Goal: Task Accomplishment & Management: Use online tool/utility

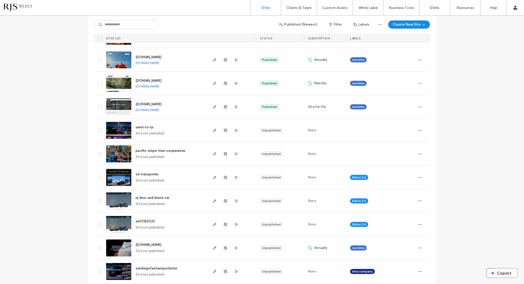
scroll to position [341, 0]
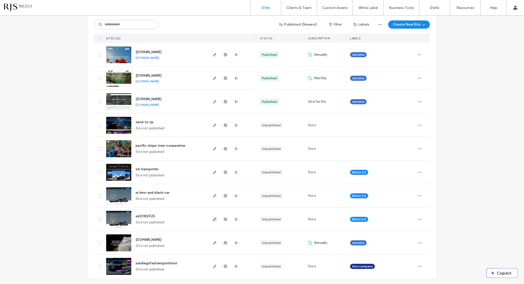
click at [213, 219] on icon "button" at bounding box center [215, 220] width 4 height 4
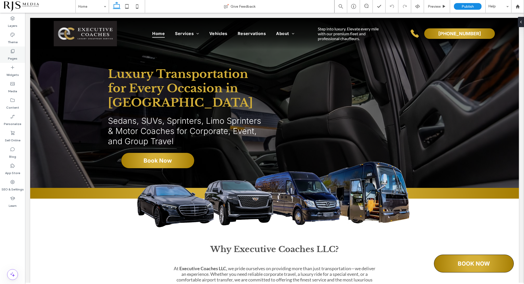
click at [12, 52] on icon at bounding box center [12, 51] width 5 height 5
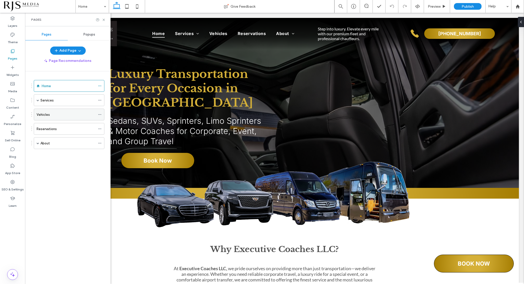
click at [51, 115] on div "Vehicles" at bounding box center [66, 114] width 59 height 5
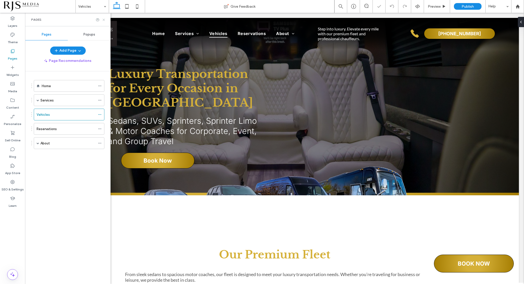
click at [103, 19] on use at bounding box center [104, 20] width 2 height 2
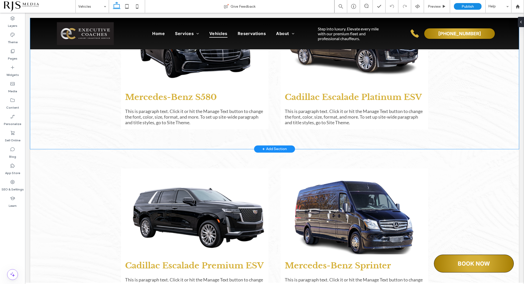
scroll to position [333, 0]
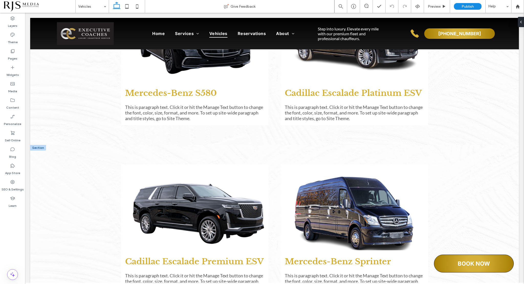
click at [41, 147] on div at bounding box center [38, 148] width 16 height 6
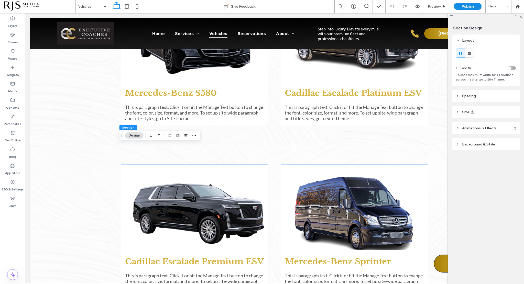
click at [35, 147] on div "Cadillac Escalade Premium ESV This is paragraph text. Click it or hit the Manag…" at bounding box center [274, 229] width 489 height 169
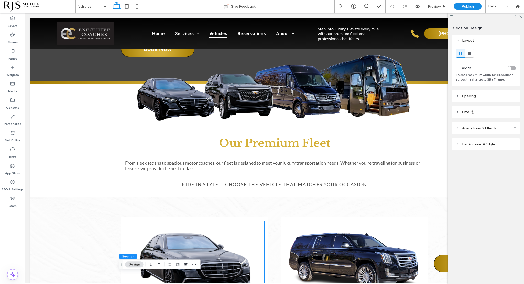
scroll to position [102, 0]
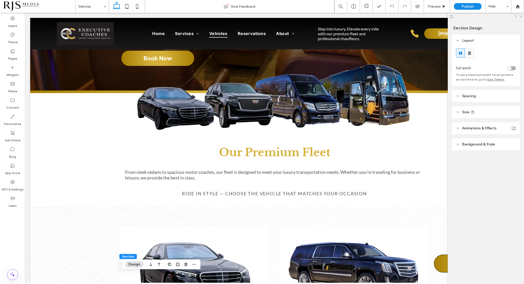
click at [522, 16] on use at bounding box center [521, 17] width 3 height 3
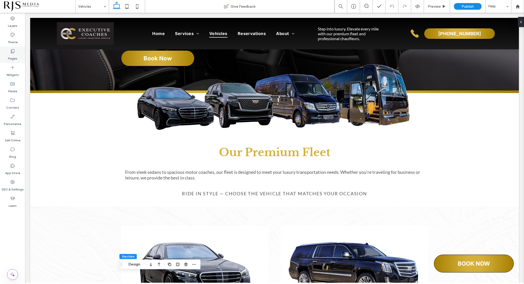
click at [8, 53] on div "Pages" at bounding box center [12, 55] width 25 height 16
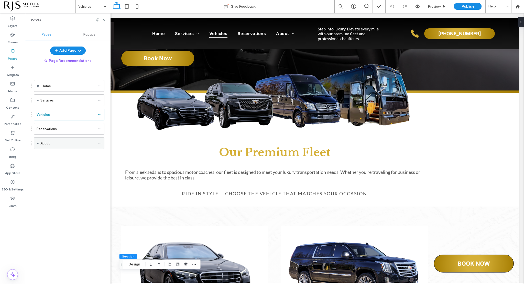
click at [48, 139] on div "About" at bounding box center [67, 143] width 55 height 11
click at [54, 158] on div "About Give Feedback Preview Publish Help Design Panel Site Comments Team & Clie…" at bounding box center [262, 142] width 524 height 284
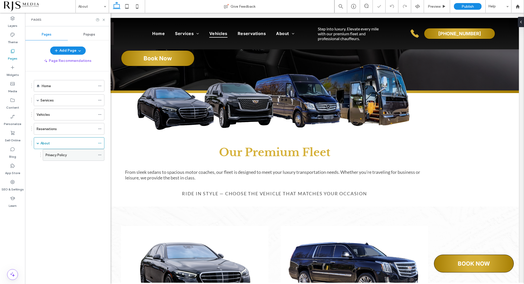
click at [57, 156] on label "Privacy Policy" at bounding box center [56, 155] width 21 height 9
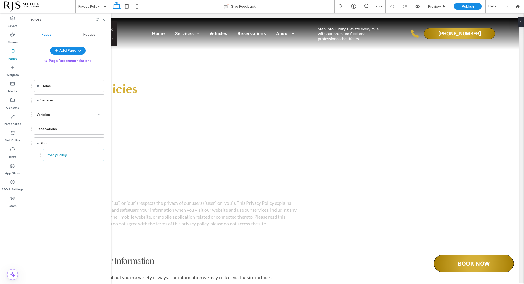
click at [105, 22] on div "Pages" at bounding box center [68, 20] width 86 height 14
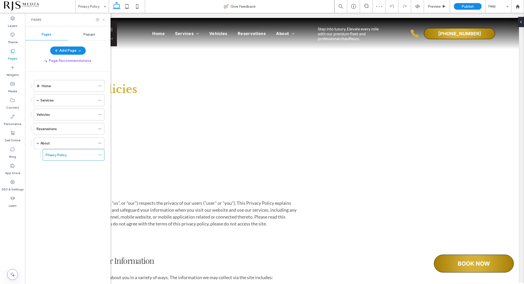
click at [104, 19] on icon at bounding box center [104, 20] width 4 height 4
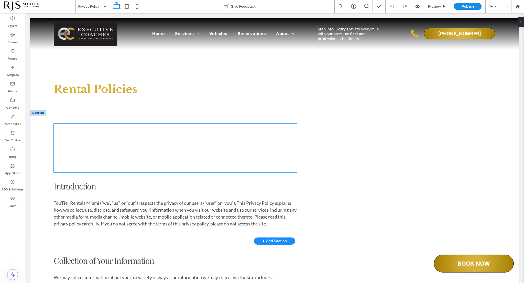
click at [138, 160] on div at bounding box center [175, 148] width 243 height 49
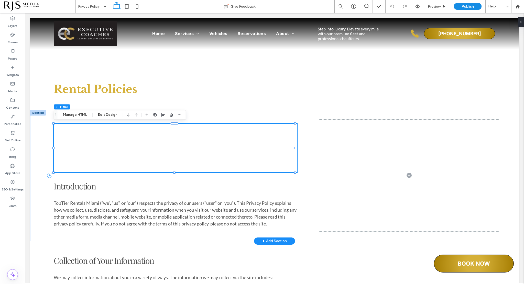
click at [138, 160] on div at bounding box center [175, 148] width 243 height 49
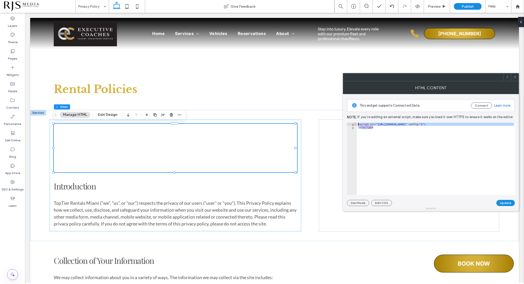
drag, startPoint x: 391, startPoint y: 128, endPoint x: 354, endPoint y: 123, distance: 37.4
click at [354, 123] on div "********* 1 2 < script src = "https://executivecoaches.addons.la/leads/new/form…" at bounding box center [431, 159] width 168 height 72
type textarea "**********"
click at [515, 78] on icon at bounding box center [515, 77] width 4 height 4
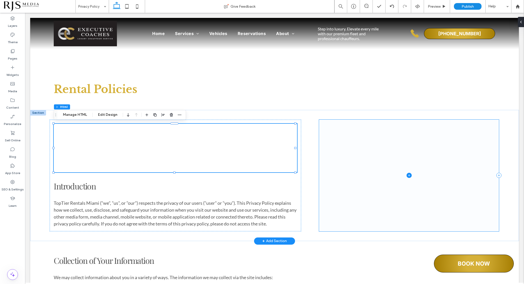
click at [408, 176] on icon at bounding box center [409, 175] width 5 height 5
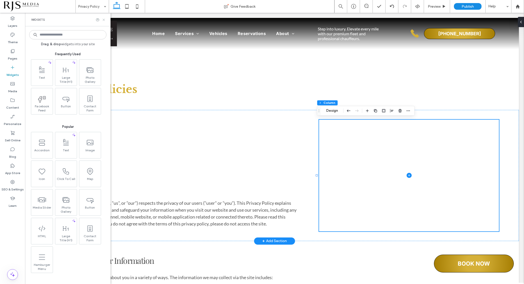
click at [102, 19] on icon at bounding box center [104, 20] width 4 height 4
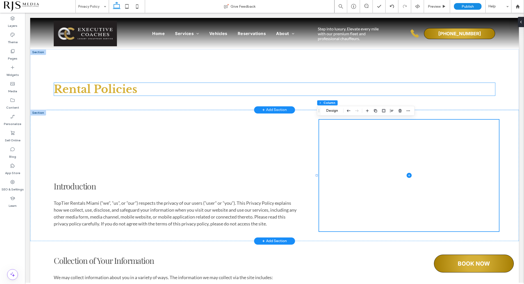
click at [143, 91] on h1 "Rental Policies" at bounding box center [275, 89] width 442 height 13
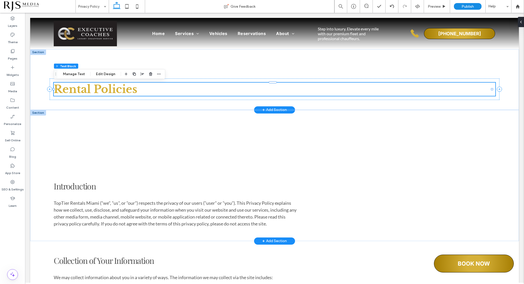
click at [143, 91] on h1 "Rental Policies" at bounding box center [275, 89] width 442 height 13
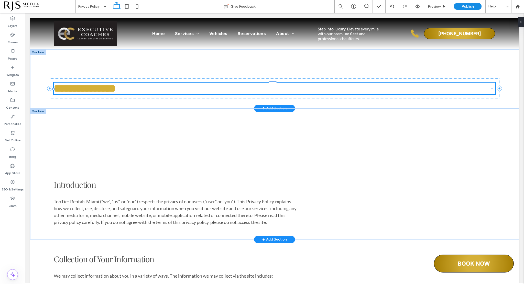
type input "**********"
type input "**"
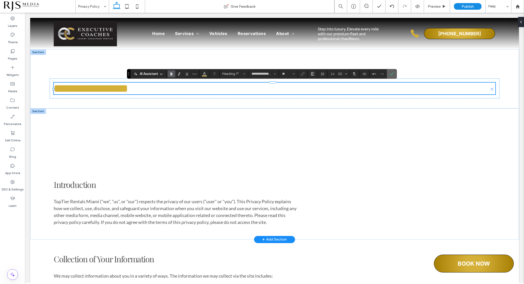
drag, startPoint x: 394, startPoint y: 73, endPoint x: 363, endPoint y: 89, distance: 34.9
click at [394, 73] on label "Confirm" at bounding box center [392, 73] width 8 height 9
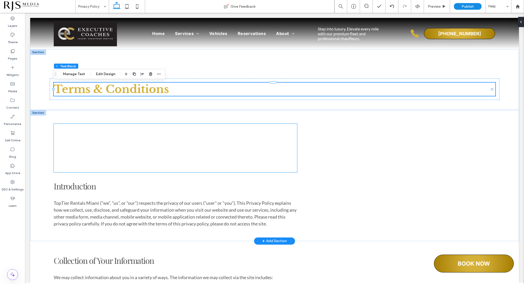
click at [228, 171] on div at bounding box center [175, 148] width 243 height 49
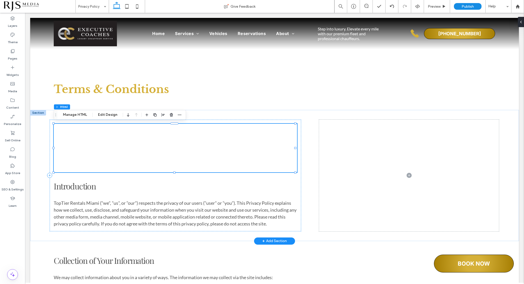
click at [201, 147] on div at bounding box center [175, 148] width 243 height 49
click at [201, 145] on div at bounding box center [175, 148] width 243 height 49
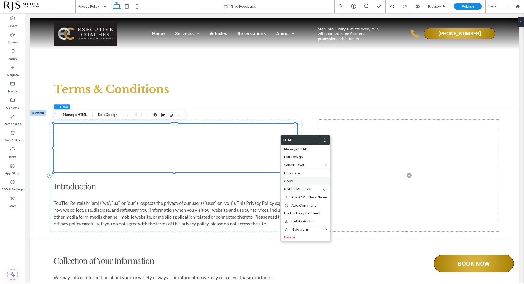
click at [292, 180] on span "Copy" at bounding box center [288, 181] width 9 height 4
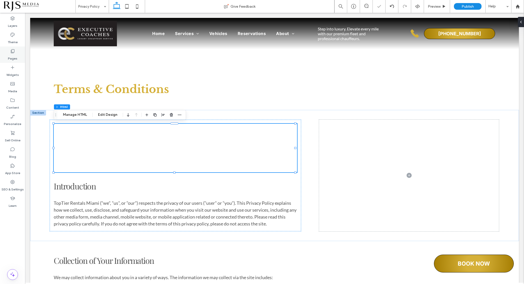
click at [12, 50] on icon at bounding box center [12, 51] width 5 height 5
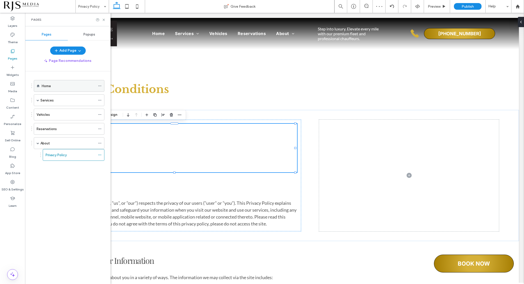
click at [50, 85] on label "Home" at bounding box center [46, 86] width 9 height 9
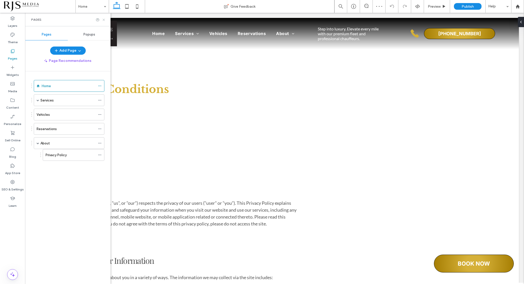
click at [102, 18] on icon at bounding box center [104, 20] width 4 height 4
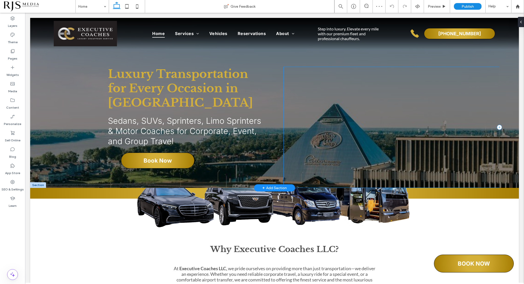
click at [361, 104] on div at bounding box center [392, 127] width 216 height 121
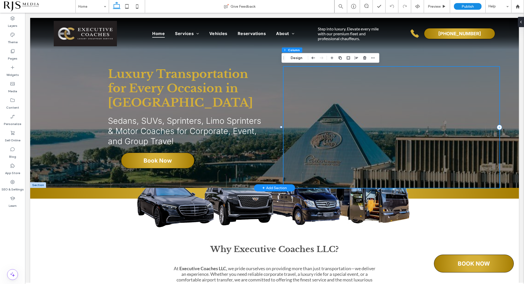
click at [361, 104] on div at bounding box center [392, 127] width 216 height 121
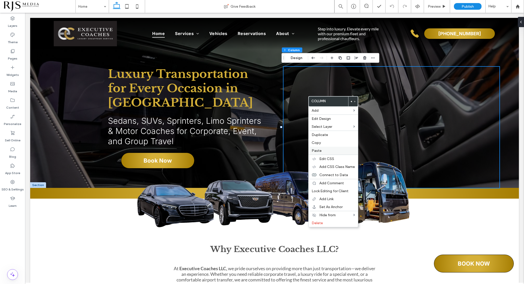
click at [320, 149] on span "Paste" at bounding box center [317, 151] width 10 height 4
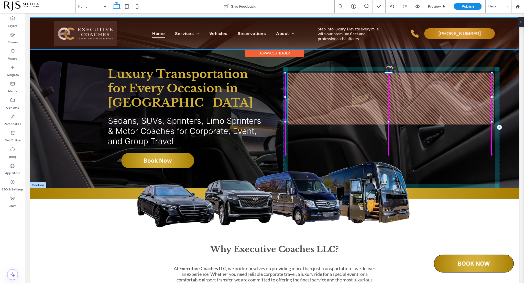
drag, startPoint x: 390, startPoint y: 98, endPoint x: 381, endPoint y: 46, distance: 53.5
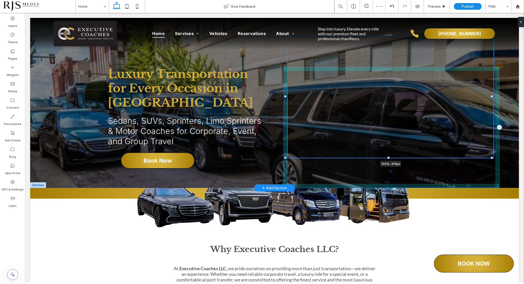
drag, startPoint x: 388, startPoint y: 121, endPoint x: 390, endPoint y: 157, distance: 36.9
click at [286, 36] on div at bounding box center [286, 35] width 0 height 0
type input "***"
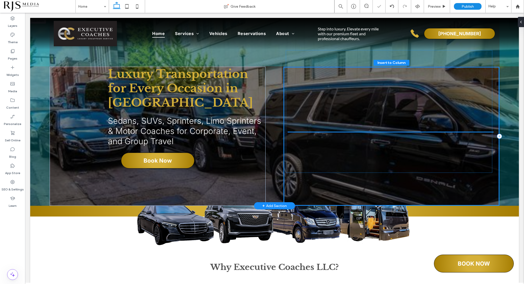
drag, startPoint x: 378, startPoint y: 102, endPoint x: 379, endPoint y: 118, distance: 15.6
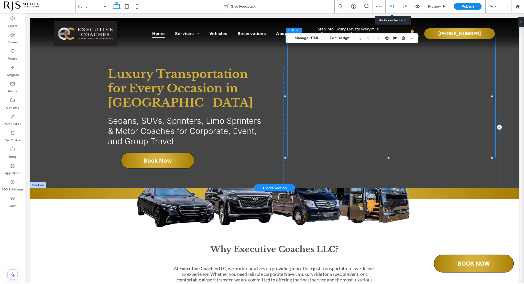
click at [394, 7] on use at bounding box center [392, 6] width 4 height 3
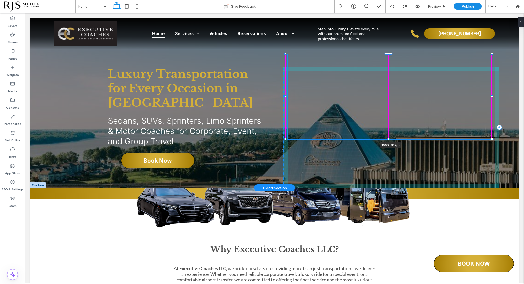
drag, startPoint x: 389, startPoint y: 120, endPoint x: 390, endPoint y: 138, distance: 18.2
click at [390, 138] on div "Luxury Transportation for Every Occasion in Memphis Sedans, SUVs, Sprinters, Li…" at bounding box center [274, 103] width 489 height 170
type input "***"
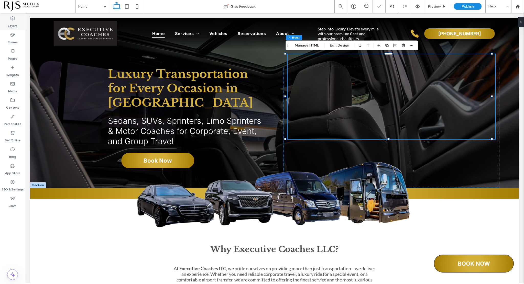
click at [18, 23] on div "Layers" at bounding box center [12, 22] width 25 height 16
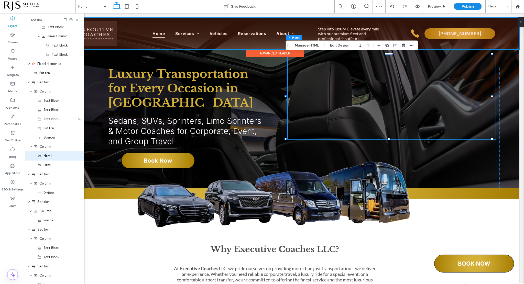
scroll to position [447, 0]
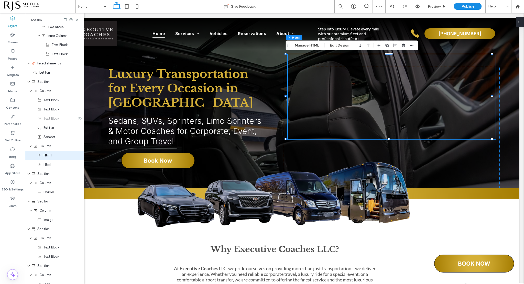
click at [521, 20] on div at bounding box center [520, 22] width 8 height 10
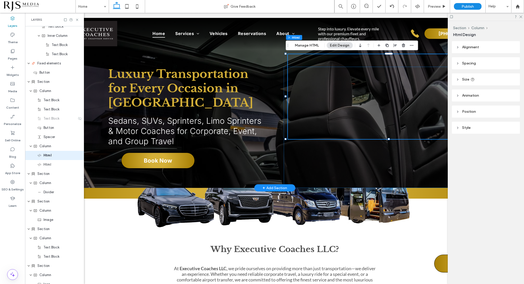
click at [405, 86] on div at bounding box center [392, 96] width 208 height 85
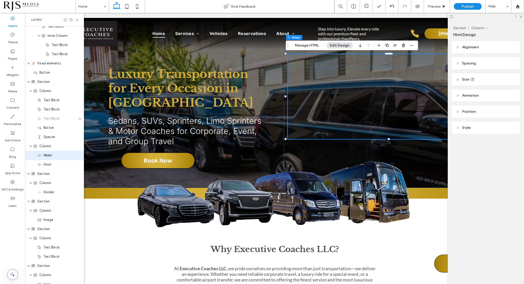
click at [458, 47] on icon at bounding box center [458, 48] width 4 height 4
click at [458, 80] on icon at bounding box center [458, 79] width 4 height 4
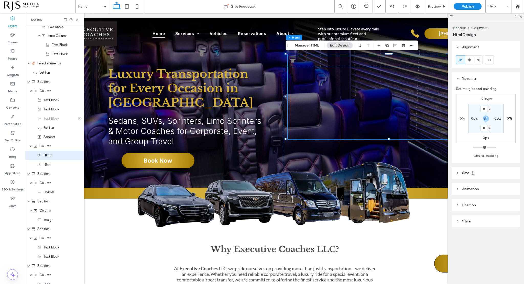
click at [485, 99] on label "-206px" at bounding box center [486, 99] width 12 height 4
type input "*"
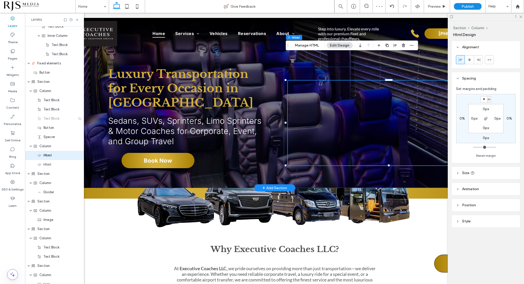
click at [396, 108] on div at bounding box center [392, 123] width 208 height 85
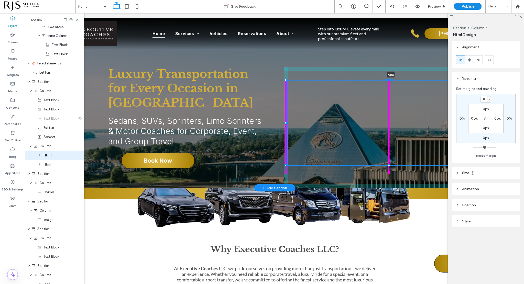
click at [388, 80] on div at bounding box center [389, 80] width 8 height 2
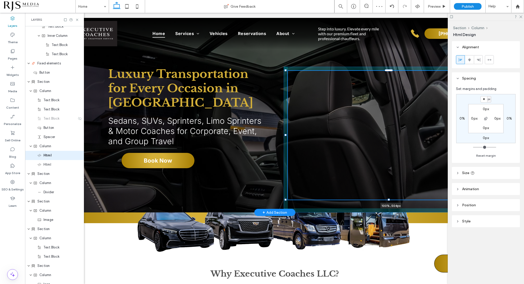
drag, startPoint x: 389, startPoint y: 165, endPoint x: 388, endPoint y: 186, distance: 21.0
click at [388, 186] on div "Luxury Transportation for Every Occasion in Memphis Sedans, SUVs, Sprinters, Li…" at bounding box center [274, 115] width 489 height 195
type input "***"
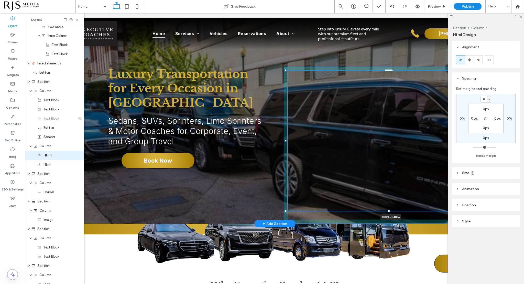
drag, startPoint x: 389, startPoint y: 198, endPoint x: 389, endPoint y: 204, distance: 5.9
click at [389, 204] on div "Luxury Transportation for Every Occasion in Memphis Sedans, SUVs, Sprinters, Li…" at bounding box center [274, 121] width 489 height 206
type input "***"
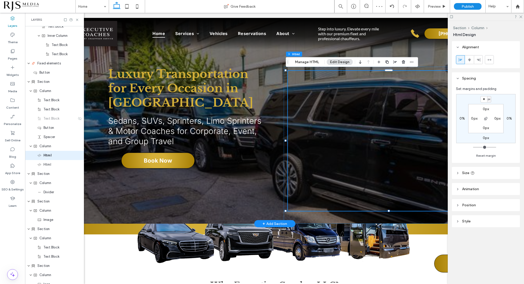
click at [275, 76] on div "Luxury Transportation for Every Occasion in Memphis Sedans, SUVs, Sprinters, Li…" at bounding box center [274, 121] width 489 height 206
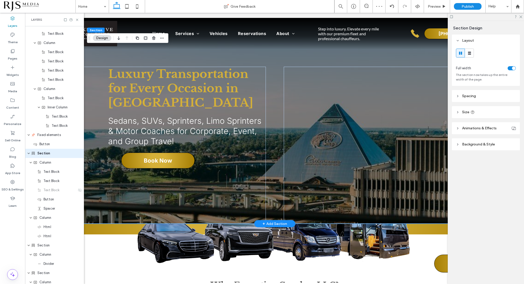
scroll to position [373, 0]
click at [373, 105] on div at bounding box center [392, 141] width 208 height 140
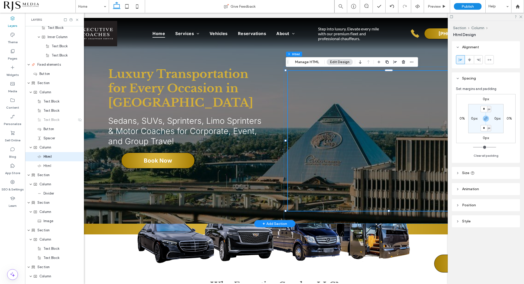
scroll to position [447, 0]
click at [269, 86] on div "Luxury Transportation for Every Occasion in Memphis Sedans, SUVs, Sprinters, Li…" at bounding box center [274, 121] width 489 height 206
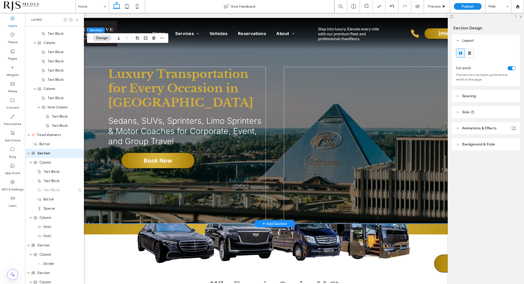
scroll to position [373, 0]
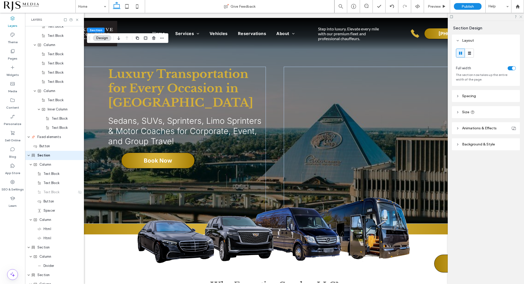
click at [522, 17] on icon at bounding box center [520, 16] width 3 height 3
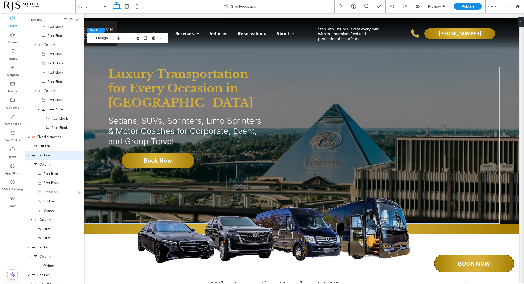
click at [81, 18] on div "Layers" at bounding box center [54, 20] width 59 height 14
drag, startPoint x: 76, startPoint y: 19, endPoint x: 62, endPoint y: 11, distance: 16.3
click at [76, 19] on icon at bounding box center [77, 20] width 4 height 4
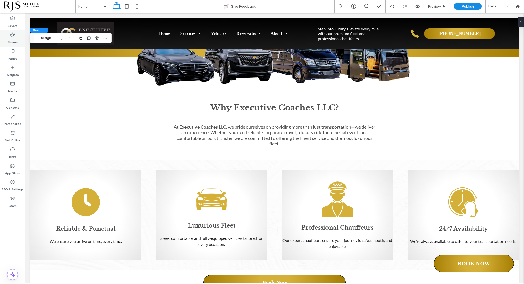
scroll to position [0, 0]
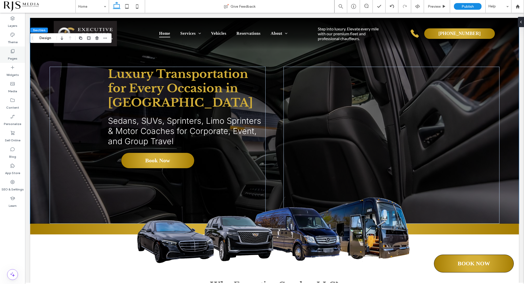
click at [15, 51] on div "Pages" at bounding box center [12, 55] width 25 height 16
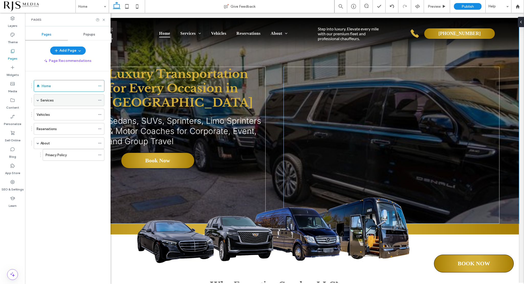
click at [40, 100] on label "Services" at bounding box center [46, 100] width 13 height 9
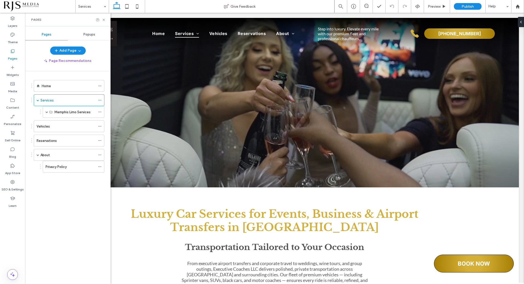
click at [12, 53] on icon at bounding box center [12, 51] width 5 height 5
click at [9, 104] on label "Content" at bounding box center [12, 106] width 13 height 7
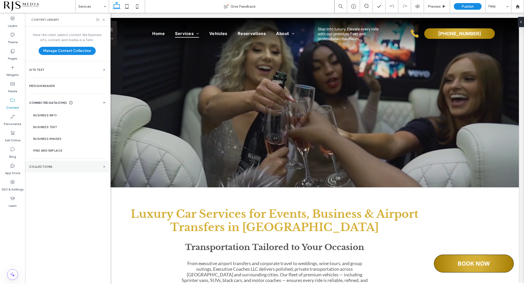
click at [55, 165] on label "Collections" at bounding box center [65, 167] width 72 height 4
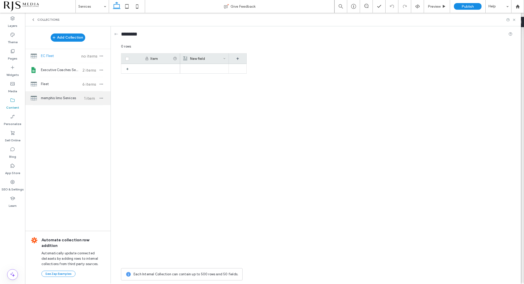
click at [70, 96] on span "memphis limo Services" at bounding box center [60, 98] width 38 height 5
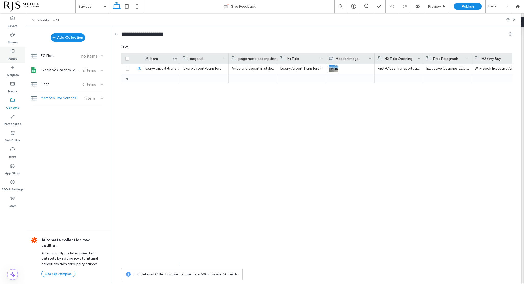
click at [12, 53] on icon at bounding box center [12, 51] width 5 height 5
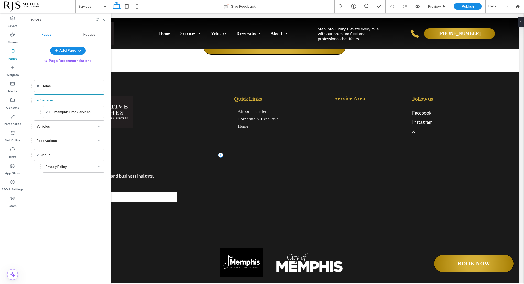
scroll to position [1710, 0]
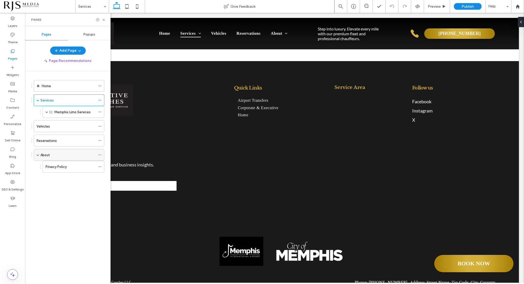
click at [39, 154] on div "About" at bounding box center [69, 155] width 71 height 12
click at [38, 154] on span at bounding box center [38, 155] width 3 height 3
click at [48, 111] on span at bounding box center [47, 112] width 3 height 3
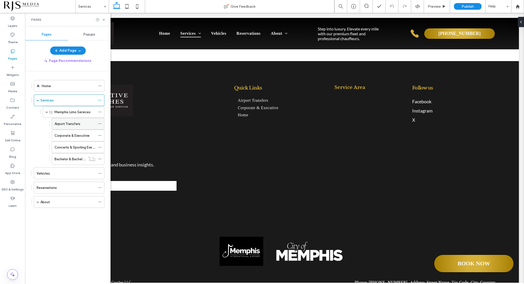
click at [70, 122] on label "Airport Transfers" at bounding box center [68, 124] width 26 height 9
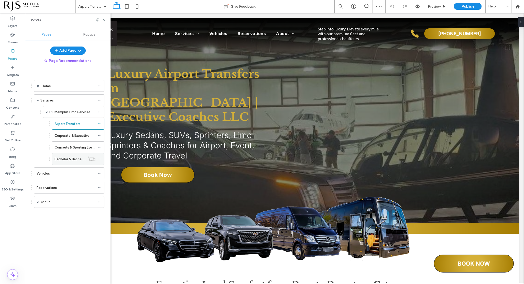
click at [72, 158] on label "Bachelor & Bachelorette Party Transportation" at bounding box center [90, 159] width 70 height 9
click at [82, 146] on label "Concerts & Sporting Events" at bounding box center [76, 147] width 43 height 9
click at [105, 21] on icon at bounding box center [104, 20] width 4 height 4
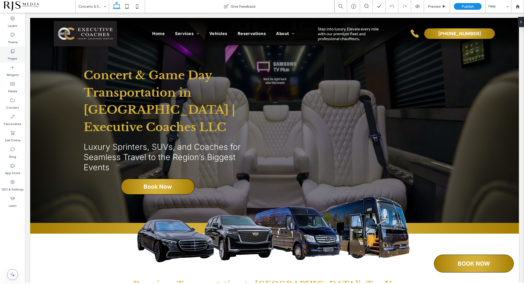
click at [13, 54] on label "Pages" at bounding box center [12, 57] width 9 height 7
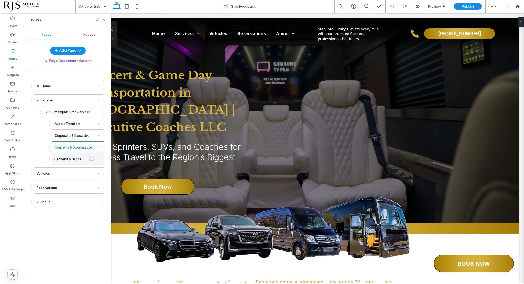
click at [72, 156] on label "Bachelor & Bachelorette Party Transportation" at bounding box center [90, 159] width 70 height 9
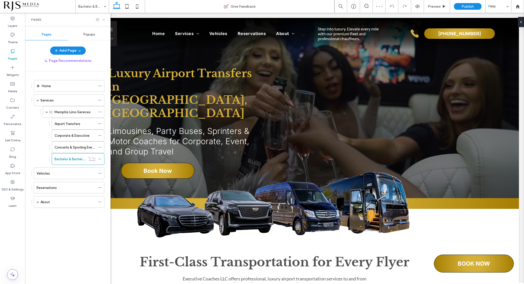
click at [104, 19] on icon at bounding box center [104, 20] width 4 height 4
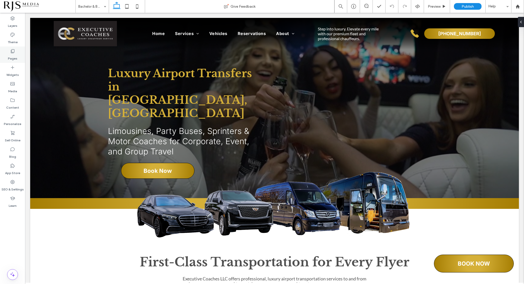
click at [14, 51] on icon at bounding box center [12, 51] width 5 height 5
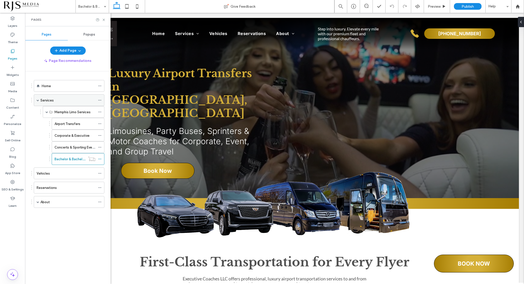
click at [59, 101] on div "Services" at bounding box center [67, 100] width 55 height 5
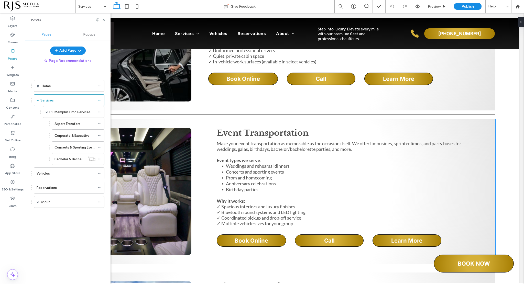
scroll to position [538, 0]
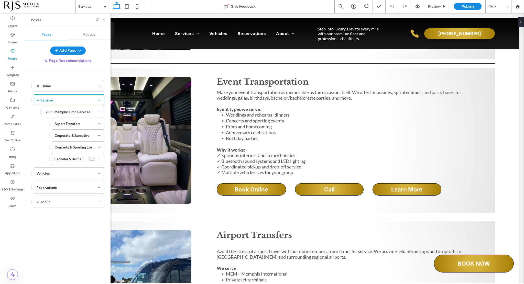
click at [104, 19] on use at bounding box center [104, 20] width 2 height 2
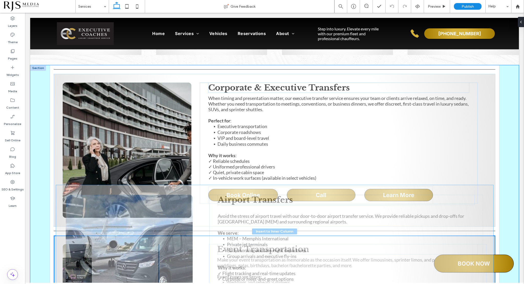
scroll to position [358, 0]
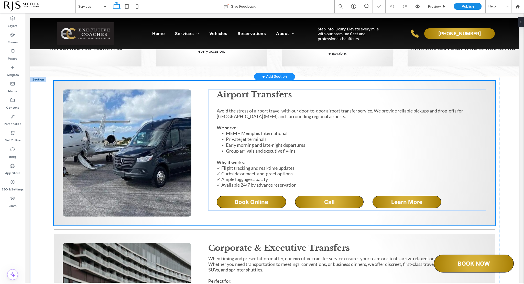
type input "**"
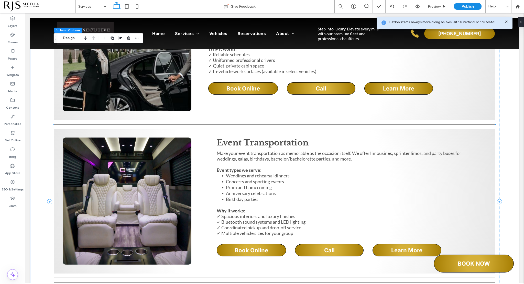
scroll to position [640, 0]
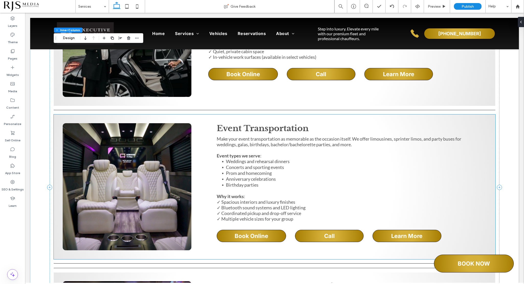
click at [249, 165] on span "Concerts and sporting events" at bounding box center [255, 168] width 58 height 6
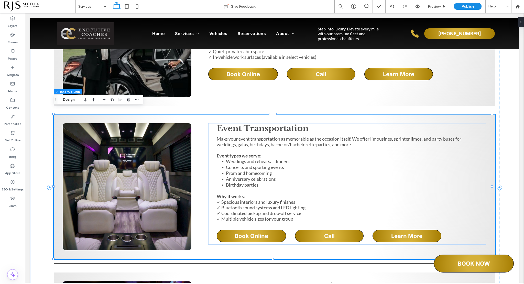
click at [249, 165] on span "Concerts and sporting events" at bounding box center [255, 168] width 58 height 6
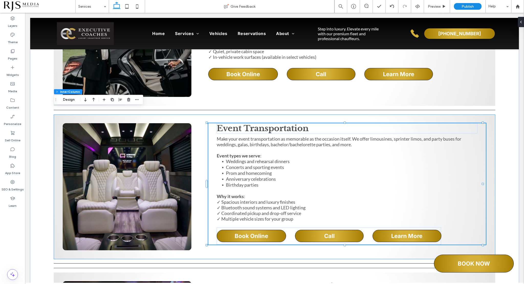
click at [249, 165] on span "Concerts and sporting events" at bounding box center [255, 168] width 58 height 6
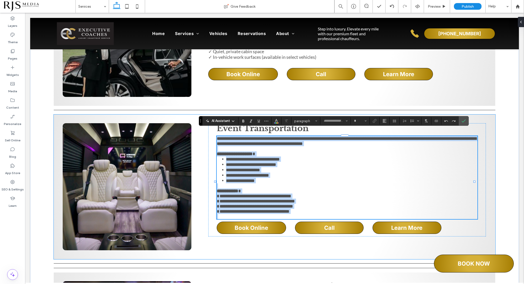
type input "****"
type input "**"
click at [249, 163] on span "**********" at bounding box center [251, 165] width 50 height 5
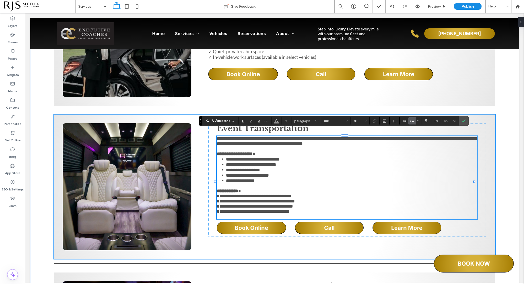
click at [290, 157] on li "**********" at bounding box center [352, 159] width 252 height 5
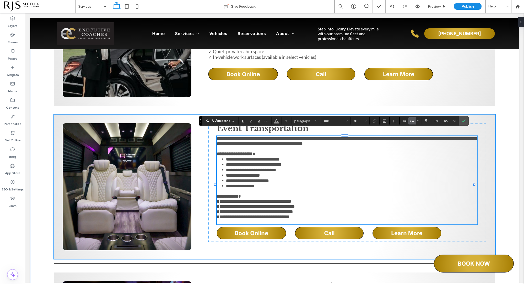
click at [278, 180] on li "**********" at bounding box center [352, 180] width 252 height 5
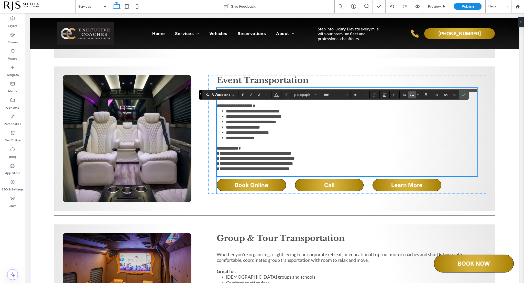
scroll to position [691, 0]
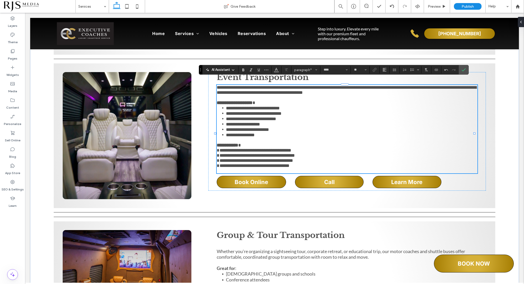
click at [342, 147] on p "**********" at bounding box center [347, 156] width 261 height 26
click at [467, 69] on section at bounding box center [464, 69] width 10 height 9
click at [465, 160] on p "**********" at bounding box center [347, 156] width 261 height 26
click at [463, 70] on icon "Confirm" at bounding box center [464, 70] width 4 height 4
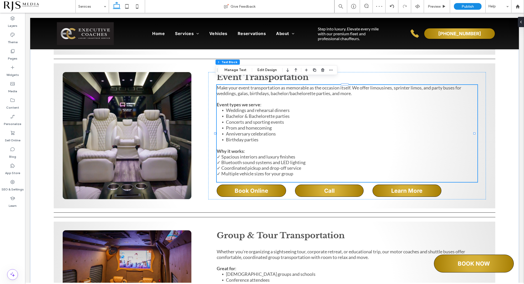
click at [447, 164] on p "Why it works : ✓ Spacious interiors and luxury finishes ✓ Bluetooth sound syste…" at bounding box center [347, 162] width 261 height 28
type input "****"
type input "**"
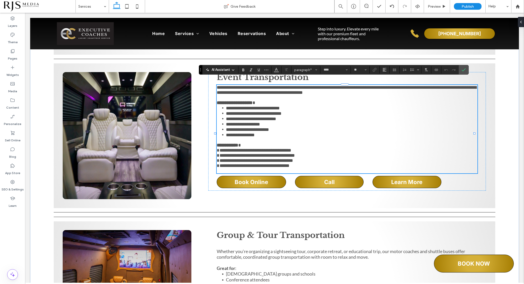
click at [369, 172] on p at bounding box center [347, 170] width 261 height 5
click at [331, 168] on p "**********" at bounding box center [347, 156] width 261 height 26
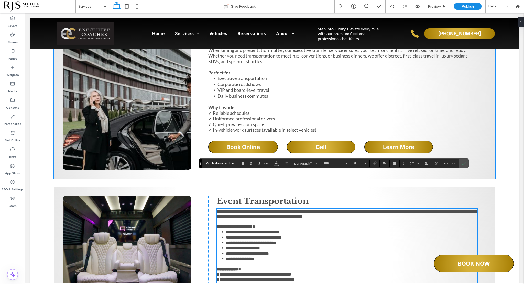
scroll to position [563, 0]
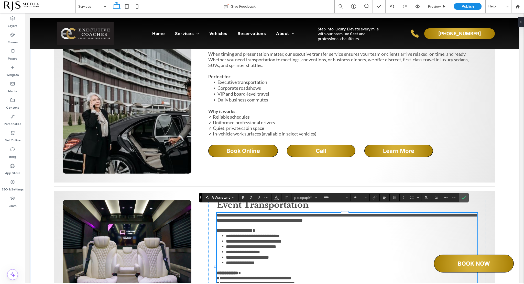
click at [217, 213] on span "**********" at bounding box center [347, 218] width 260 height 10
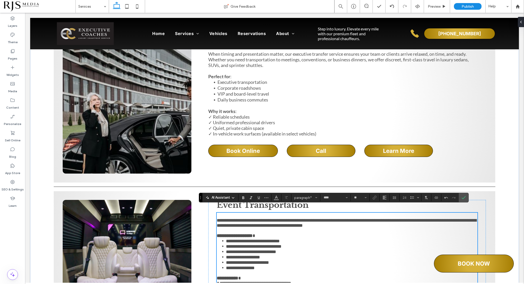
scroll to position [569, 0]
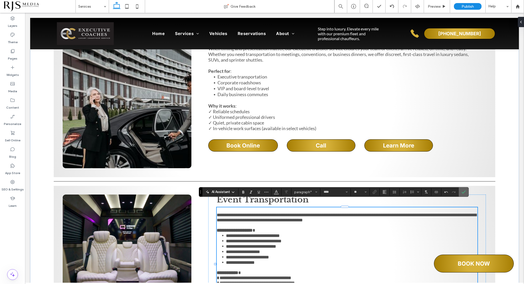
drag, startPoint x: 465, startPoint y: 193, endPoint x: 456, endPoint y: 183, distance: 13.6
click at [465, 193] on label "Confirm" at bounding box center [464, 192] width 8 height 9
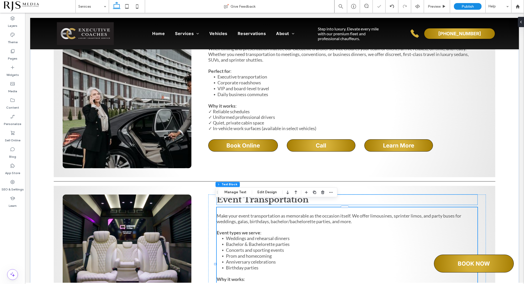
click at [383, 195] on h2 "Event Transportation" at bounding box center [306, 200] width 179 height 10
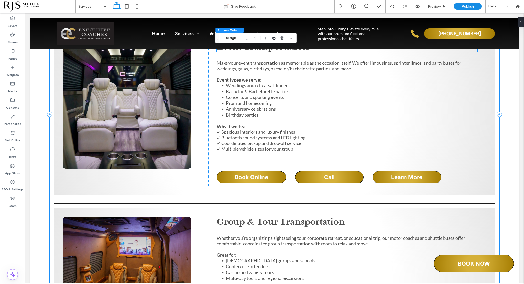
scroll to position [722, 0]
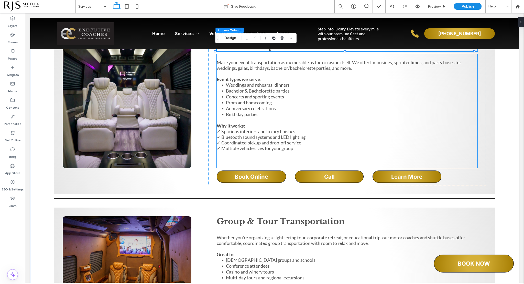
click at [309, 151] on p at bounding box center [347, 154] width 261 height 6
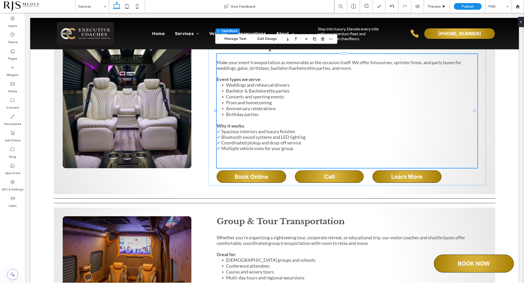
click at [309, 144] on p "Why it works : ✓ Spacious interiors and luxury finishes ✓ Bluetooth sound syste…" at bounding box center [347, 137] width 261 height 28
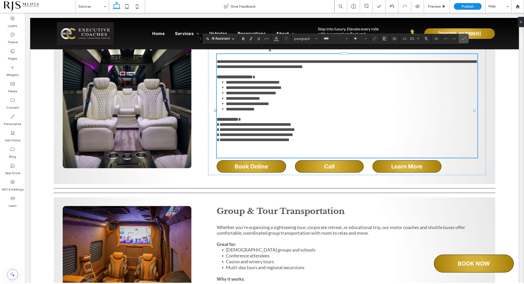
click at [310, 143] on p "**********" at bounding box center [347, 130] width 261 height 26
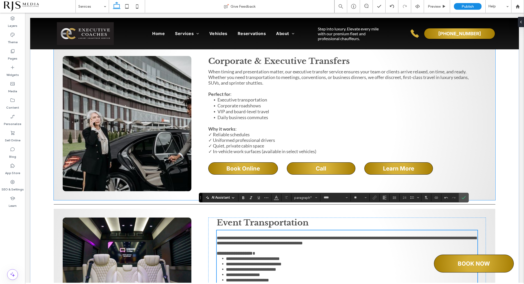
scroll to position [543, 0]
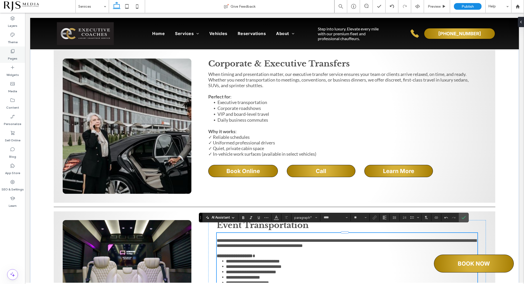
click at [13, 55] on label "Pages" at bounding box center [12, 57] width 9 height 7
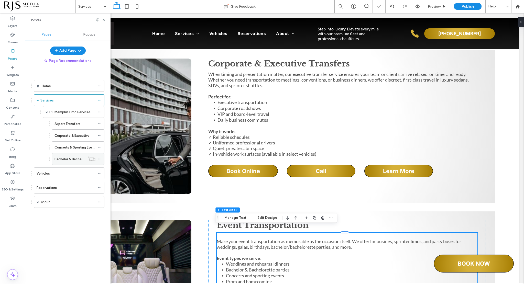
click at [66, 156] on label "Bachelor & Bachelorette Party Transportation" at bounding box center [90, 159] width 70 height 9
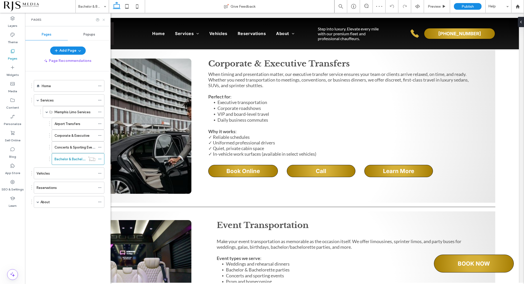
click at [104, 21] on icon at bounding box center [104, 20] width 4 height 4
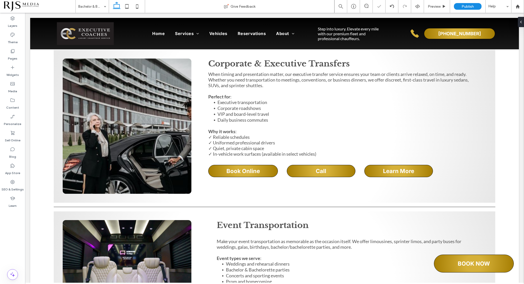
type input "*****"
type input "**"
click at [10, 52] on icon at bounding box center [12, 51] width 5 height 5
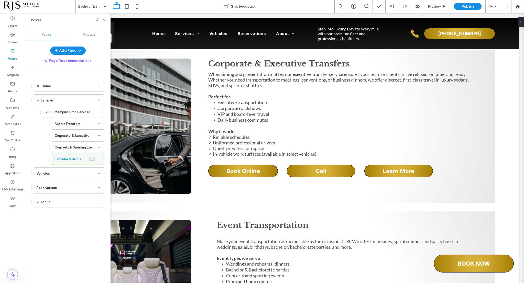
click at [100, 157] on icon at bounding box center [100, 159] width 4 height 4
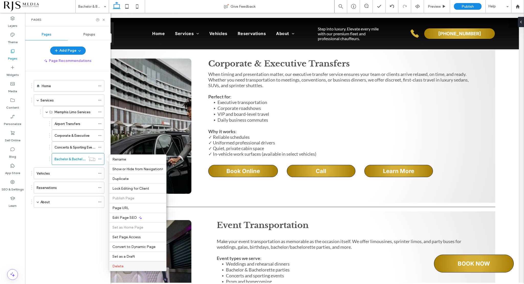
click at [120, 265] on span "Delete" at bounding box center [117, 266] width 11 height 4
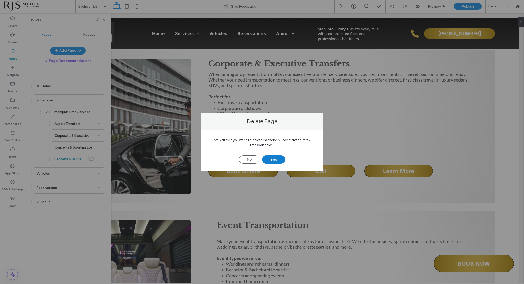
click at [273, 159] on button "Yes" at bounding box center [273, 160] width 23 height 8
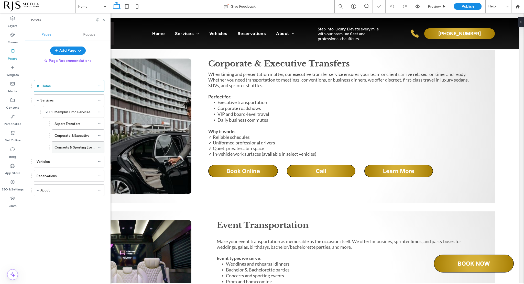
click at [102, 145] on div at bounding box center [101, 148] width 6 height 8
click at [102, 146] on div at bounding box center [101, 148] width 6 height 8
click at [103, 146] on div at bounding box center [101, 148] width 6 height 8
click at [100, 146] on icon at bounding box center [100, 148] width 4 height 4
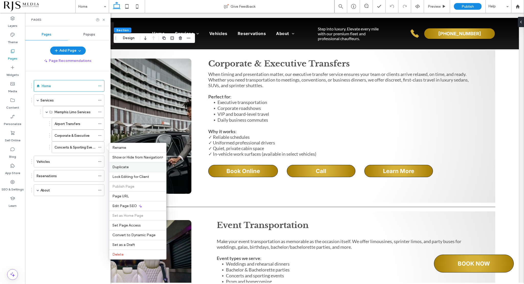
click at [134, 169] on label "Duplicate" at bounding box center [137, 167] width 51 height 4
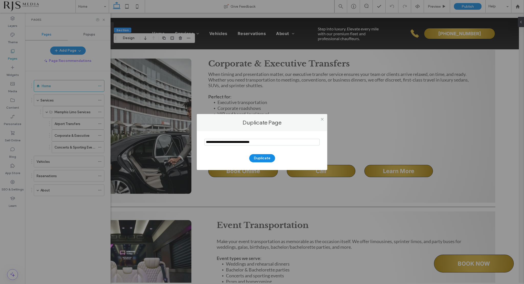
drag, startPoint x: 264, startPoint y: 142, endPoint x: 201, endPoint y: 141, distance: 63.8
click at [201, 141] on div "Duplicate" at bounding box center [262, 150] width 131 height 39
type input "*"
type input "**********"
click at [264, 158] on button "Duplicate" at bounding box center [262, 158] width 26 height 8
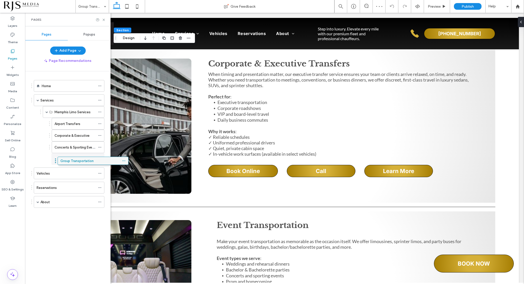
drag, startPoint x: 77, startPoint y: 192, endPoint x: 88, endPoint y: 164, distance: 30.1
click at [14, 51] on icon at bounding box center [12, 51] width 5 height 5
click at [59, 100] on div "Services" at bounding box center [67, 100] width 55 height 5
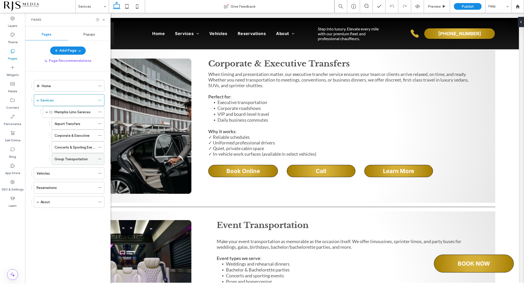
click at [100, 159] on use at bounding box center [99, 159] width 3 height 1
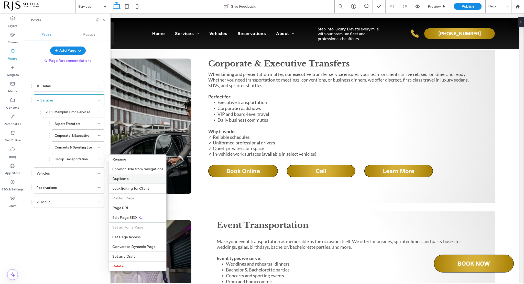
click at [131, 177] on label "Duplicate" at bounding box center [137, 179] width 51 height 4
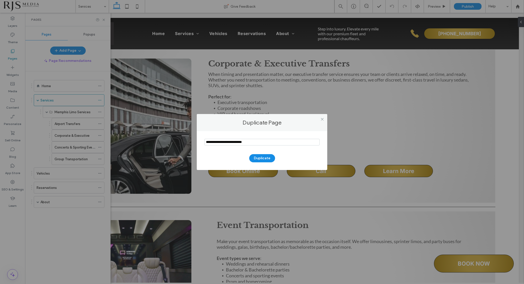
drag, startPoint x: 257, startPoint y: 141, endPoint x: 203, endPoint y: 139, distance: 53.5
click at [203, 139] on div "Duplicate" at bounding box center [262, 150] width 131 height 39
type input "**********"
click at [267, 159] on button "Duplicate" at bounding box center [262, 158] width 26 height 8
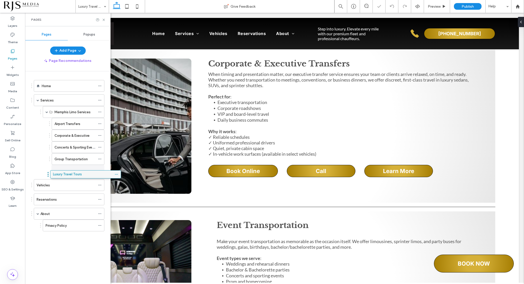
drag, startPoint x: 57, startPoint y: 216, endPoint x: 74, endPoint y: 174, distance: 45.7
click at [31, 160] on div "Memphis Limo Services Airport Transfers Corporate & Executive Concerts & Sporti…" at bounding box center [67, 141] width 73 height 71
click at [57, 199] on div "Reservations" at bounding box center [66, 199] width 59 height 5
click at [103, 19] on icon at bounding box center [104, 20] width 4 height 4
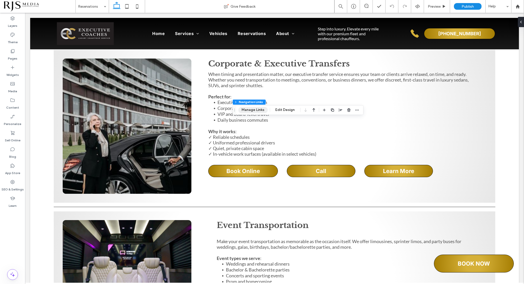
click at [255, 109] on button "Manage Links" at bounding box center [252, 110] width 29 height 6
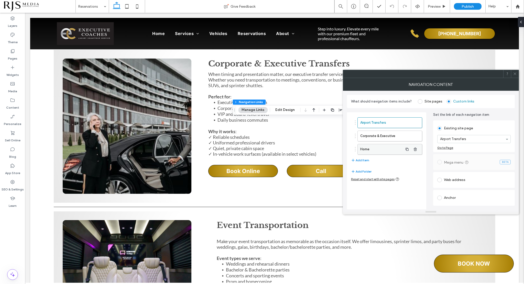
click at [374, 151] on label "Home" at bounding box center [381, 149] width 43 height 10
click at [414, 148] on icon "button" at bounding box center [415, 149] width 4 height 4
type input "*"
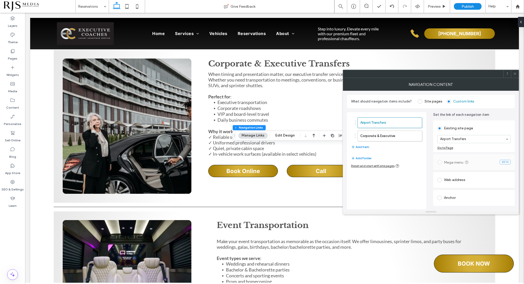
click at [514, 73] on icon at bounding box center [515, 74] width 4 height 4
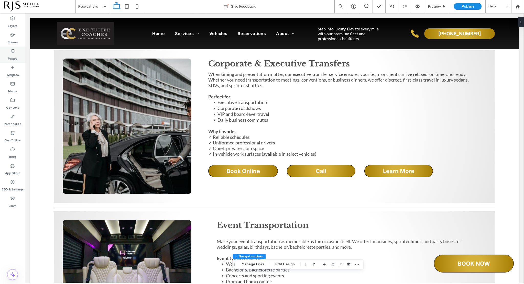
click at [9, 53] on div "Pages" at bounding box center [12, 55] width 25 height 16
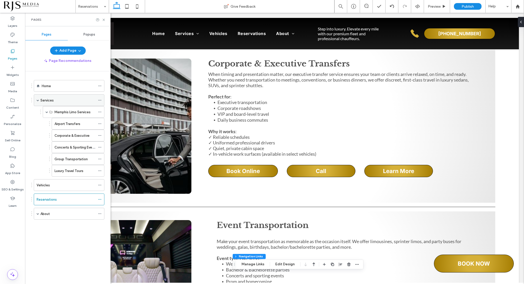
click at [45, 101] on label "Services" at bounding box center [46, 100] width 13 height 9
click at [102, 20] on icon at bounding box center [104, 20] width 4 height 4
